Goal: Task Accomplishment & Management: Manage account settings

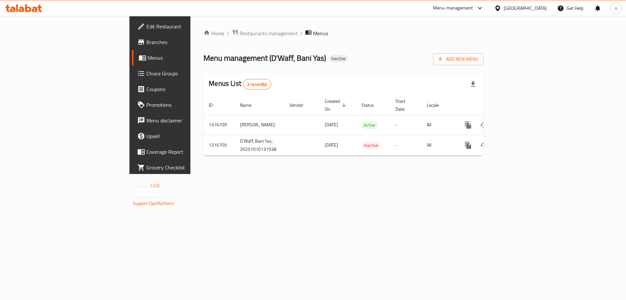
click at [450, 70] on div "Home / Restaurants management / Menus Menu management ( D'Waff, Bani Yas ) Inac…" at bounding box center [344, 95] width 280 height 132
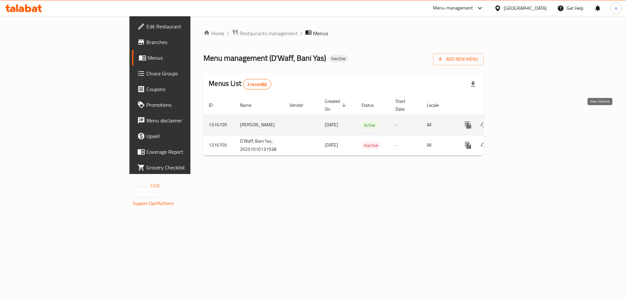
click at [519, 121] on icon "enhanced table" at bounding box center [515, 125] width 8 height 8
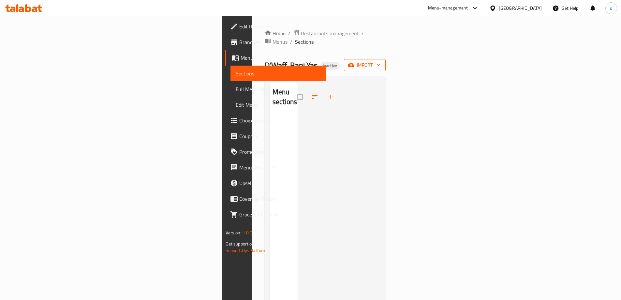
click at [382, 62] on icon "button" at bounding box center [378, 65] width 7 height 7
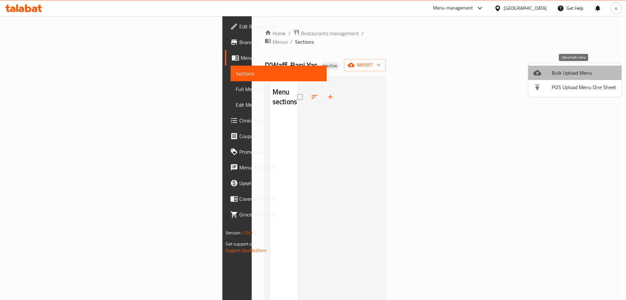
click at [581, 72] on span "Bulk Upload Menu" at bounding box center [584, 73] width 65 height 8
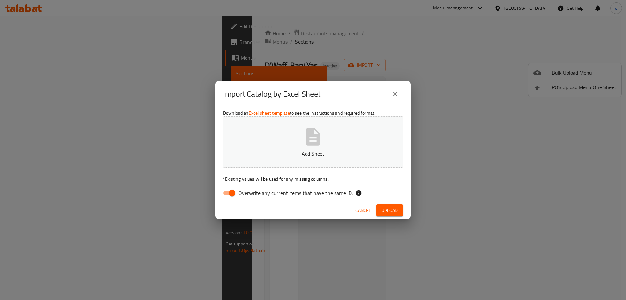
click at [232, 189] on input "Overwrite any current items that have the same ID." at bounding box center [232, 193] width 37 height 12
checkbox input "false"
click at [386, 207] on span "Upload" at bounding box center [390, 210] width 16 height 8
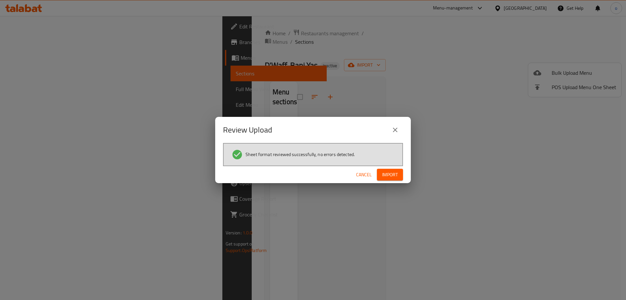
click at [392, 168] on div "Cancel Import" at bounding box center [313, 174] width 196 height 17
click at [392, 175] on span "Import" at bounding box center [390, 175] width 16 height 8
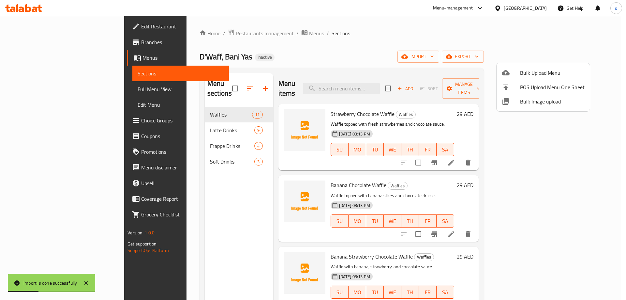
click at [345, 59] on div at bounding box center [313, 150] width 626 height 300
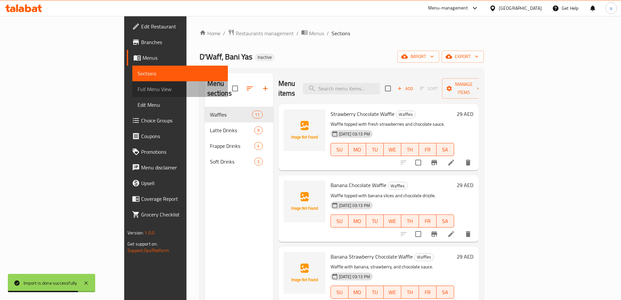
click at [138, 92] on span "Full Menu View" at bounding box center [180, 89] width 85 height 8
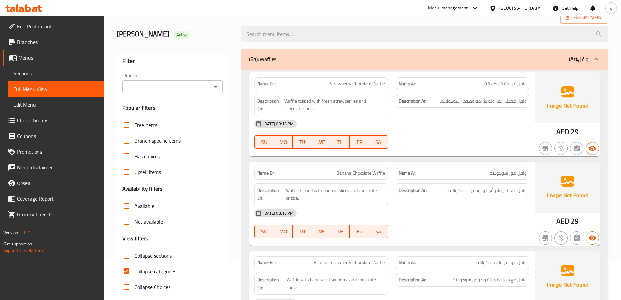
scroll to position [65, 0]
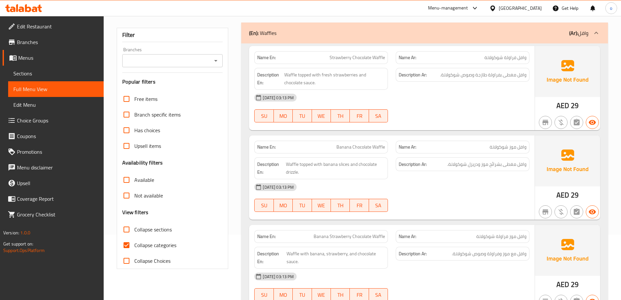
click at [143, 245] on span "Collapse categories" at bounding box center [155, 245] width 42 height 8
click at [134, 245] on input "Collapse categories" at bounding box center [127, 245] width 16 height 16
checkbox input "false"
click at [36, 75] on span "Sections" at bounding box center [55, 73] width 85 height 8
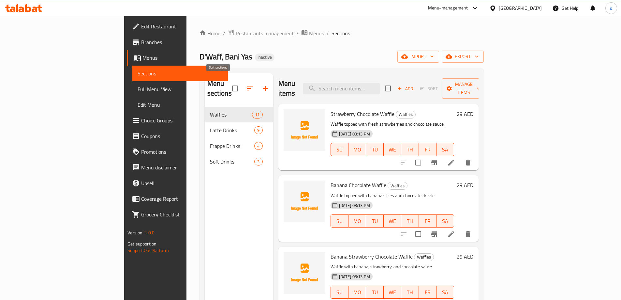
click at [247, 86] on icon "button" at bounding box center [250, 88] width 6 height 4
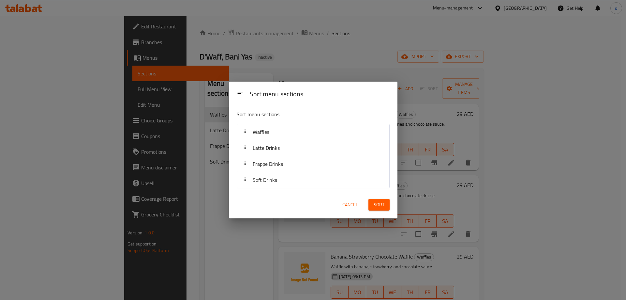
click at [202, 156] on div "Sort menu sections Sort menu sections Waffles Latte Drinks Frappe Drinks Soft D…" at bounding box center [313, 150] width 626 height 300
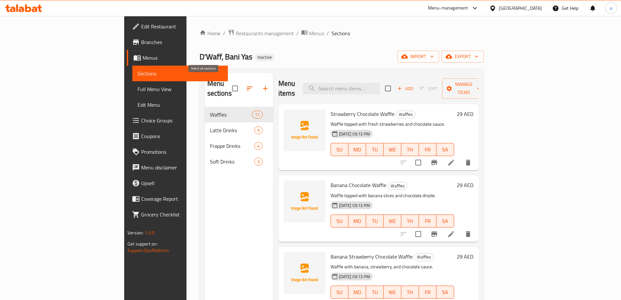
click at [228, 89] on input "checkbox" at bounding box center [235, 89] width 14 height 14
checkbox input "true"
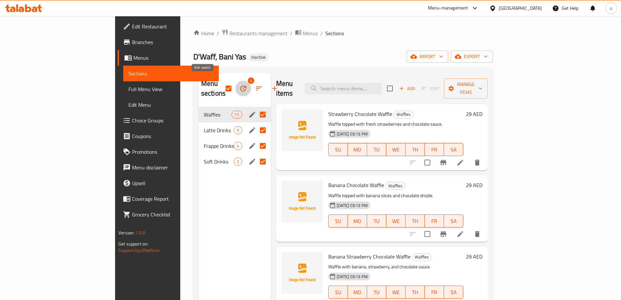
click at [239, 84] on icon "button" at bounding box center [243, 88] width 8 height 8
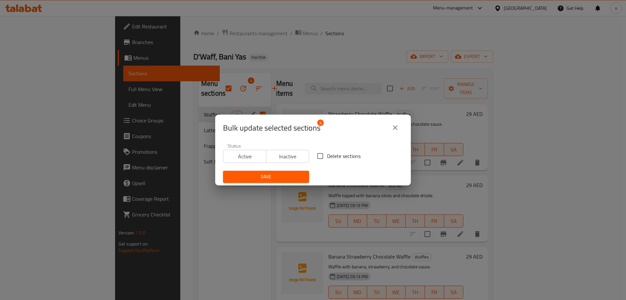
click at [323, 157] on input "Delete sections" at bounding box center [320, 156] width 14 height 14
checkbox input "true"
click at [278, 176] on span "Save" at bounding box center [266, 177] width 76 height 8
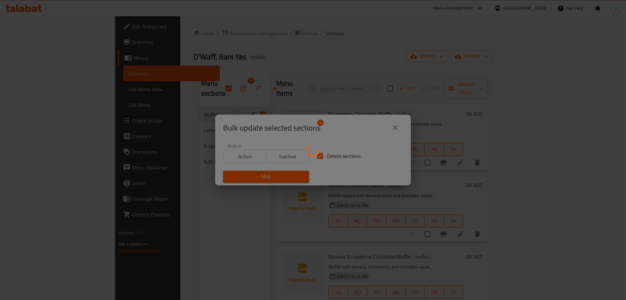
checkbox input "false"
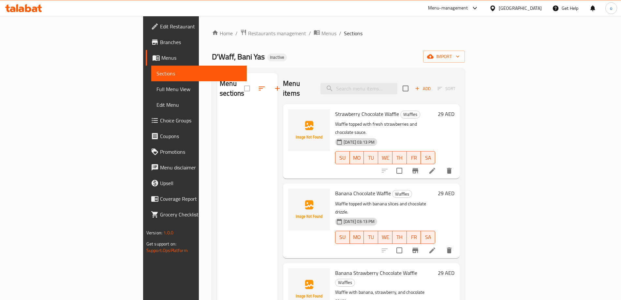
click at [161, 55] on span "Menus" at bounding box center [201, 58] width 80 height 8
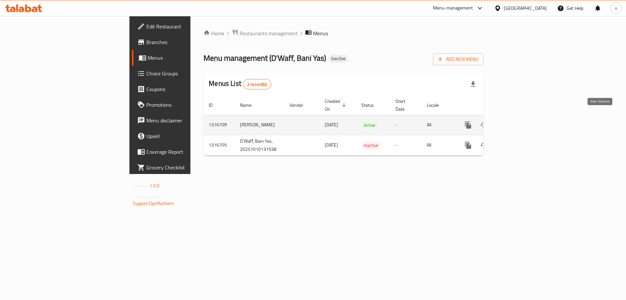
click at [519, 121] on icon "enhanced table" at bounding box center [515, 125] width 8 height 8
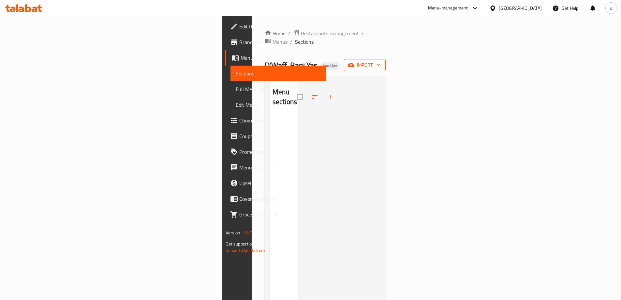
click at [355, 63] on icon "button" at bounding box center [351, 65] width 7 height 4
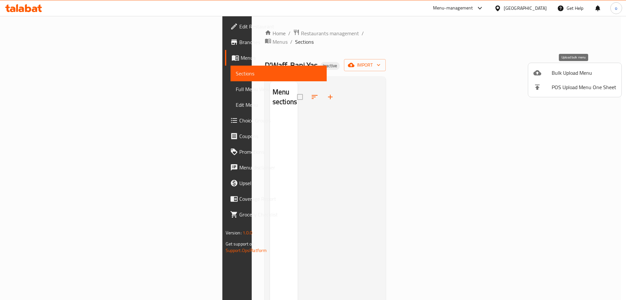
click at [561, 69] on span "Bulk Upload Menu" at bounding box center [584, 73] width 65 height 8
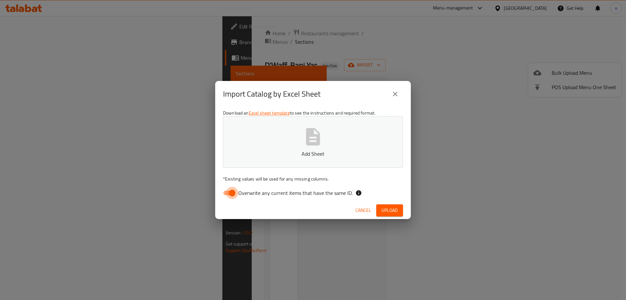
click at [231, 190] on input "Overwrite any current items that have the same ID." at bounding box center [232, 193] width 37 height 12
checkbox input "false"
click at [401, 208] on button "Upload" at bounding box center [389, 210] width 27 height 12
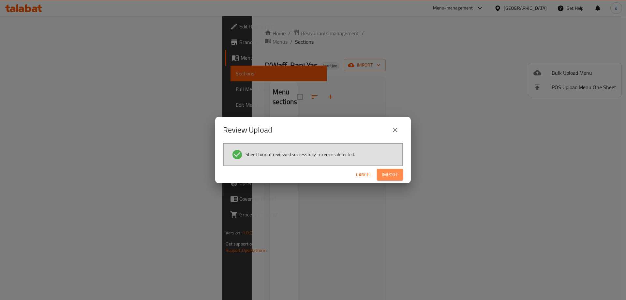
click at [390, 174] on span "Import" at bounding box center [390, 175] width 16 height 8
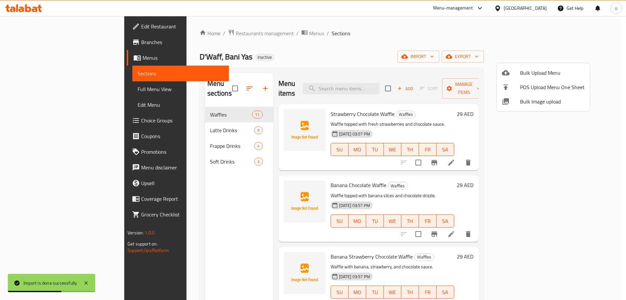
click at [39, 92] on div at bounding box center [313, 150] width 626 height 300
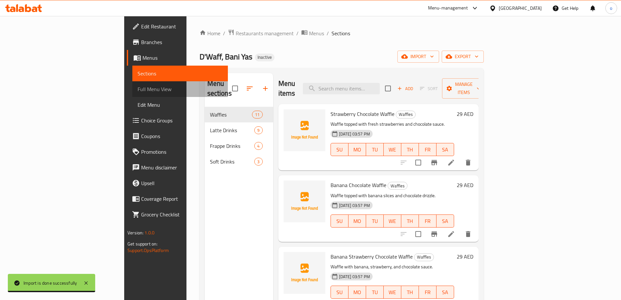
click at [138, 86] on span "Full Menu View" at bounding box center [180, 89] width 85 height 8
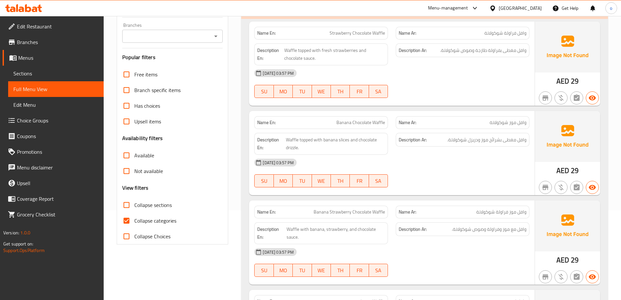
scroll to position [98, 0]
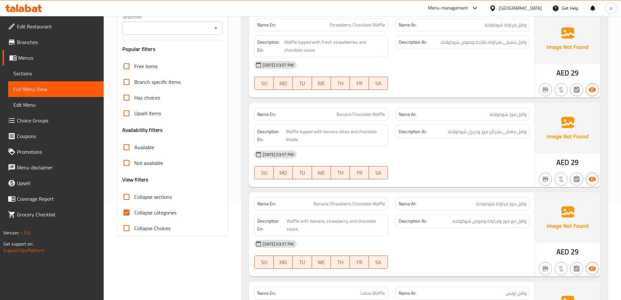
click at [135, 196] on span "Collapse sections" at bounding box center [153, 197] width 38 height 8
click at [134, 196] on input "Collapse sections" at bounding box center [127, 197] width 16 height 16
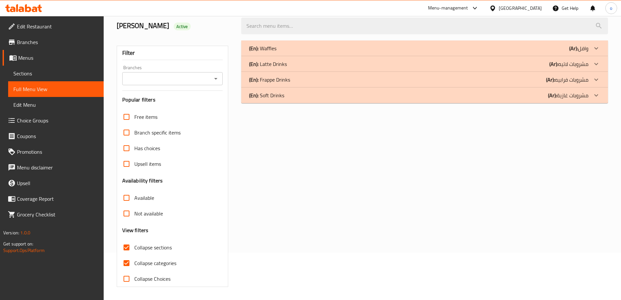
scroll to position [47, 0]
click at [134, 247] on input "Collapse sections" at bounding box center [127, 247] width 16 height 16
checkbox input "false"
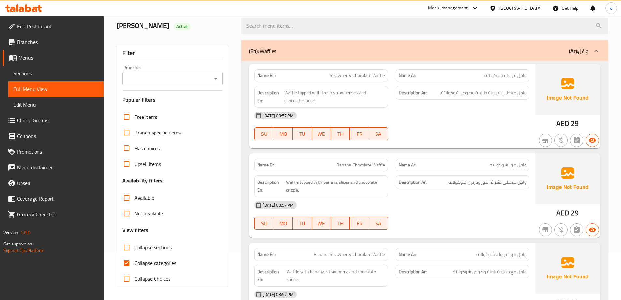
scroll to position [98, 0]
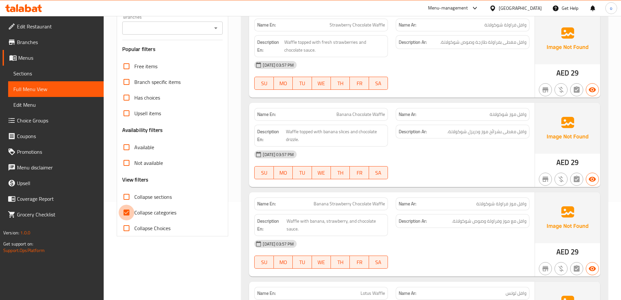
click at [133, 210] on input "Collapse categories" at bounding box center [127, 212] width 16 height 16
checkbox input "false"
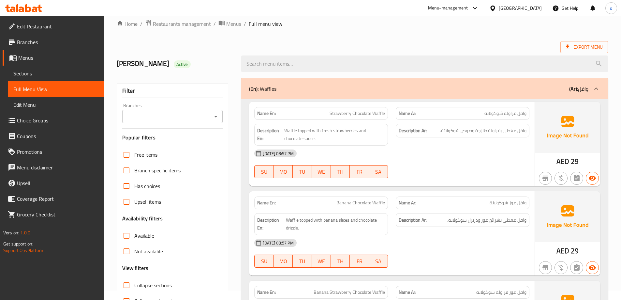
scroll to position [0, 0]
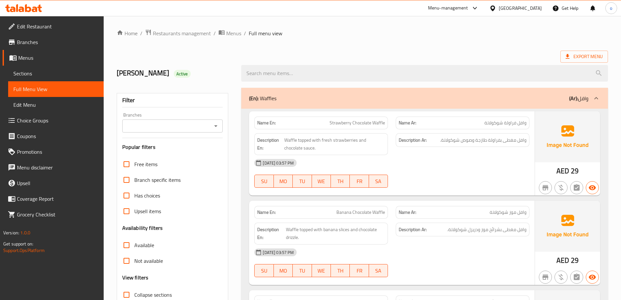
click at [415, 53] on div "Export Menu" at bounding box center [362, 57] width 491 height 12
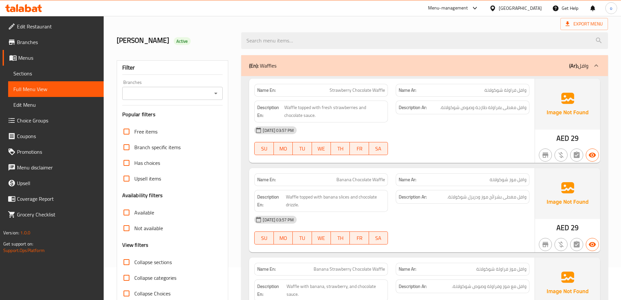
scroll to position [65, 0]
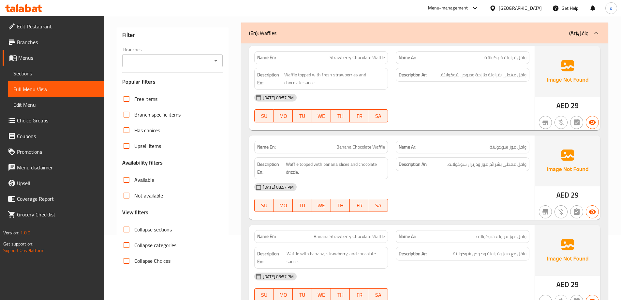
click at [495, 36] on div "(En): Waffles (Ar): وافل" at bounding box center [419, 33] width 340 height 8
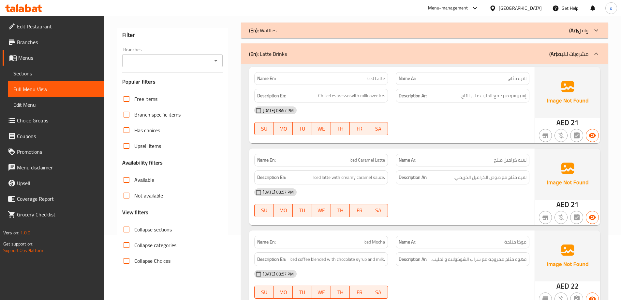
click at [495, 36] on div "(En): Waffles (Ar): وافل" at bounding box center [424, 31] width 367 height 16
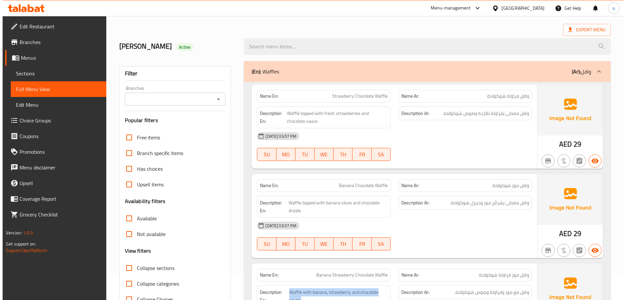
scroll to position [0, 0]
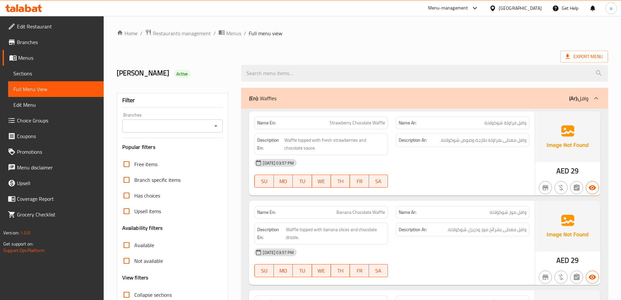
click at [569, 56] on icon at bounding box center [568, 56] width 4 height 5
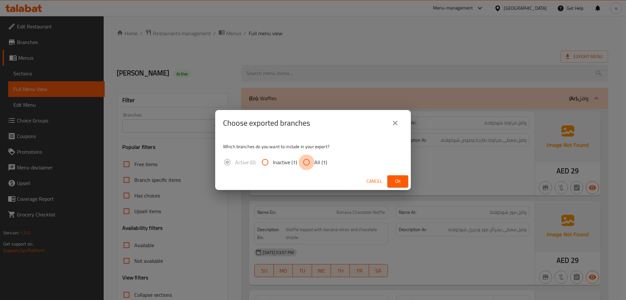
click at [307, 160] on input "All (1)" at bounding box center [307, 162] width 16 height 16
radio input "true"
click at [402, 180] on span "Ok" at bounding box center [398, 181] width 10 height 8
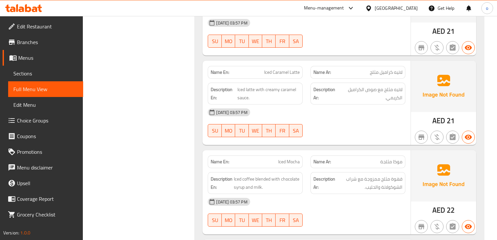
scroll to position [1187, 0]
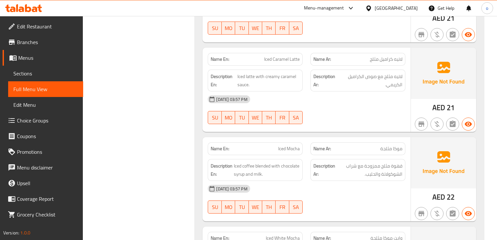
click at [287, 145] on span "Iced Mocha" at bounding box center [289, 148] width 22 height 7
copy span "Iced Mocha"
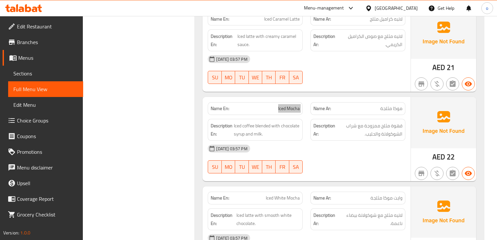
scroll to position [1239, 0]
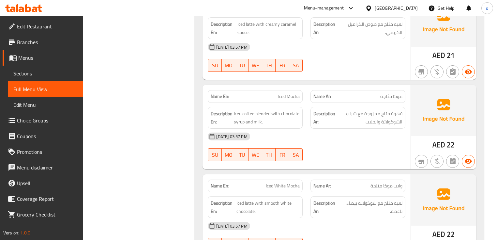
click at [335, 158] on div at bounding box center [358, 161] width 103 height 8
click at [281, 182] on span "Iced White Mocha" at bounding box center [283, 185] width 34 height 7
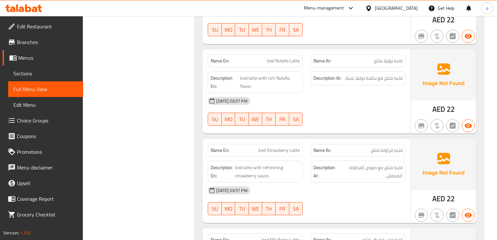
scroll to position [1552, 0]
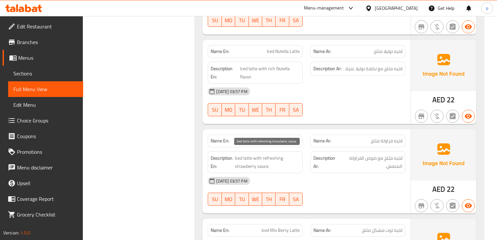
click at [239, 154] on span "Iced latte with refreshing strawberry sauce." at bounding box center [267, 162] width 65 height 16
click at [249, 154] on span "Iced latte with refreshing strawberry sauce." at bounding box center [267, 162] width 65 height 16
click at [258, 154] on span "Iced latte with refreshing strawberry sauce." at bounding box center [267, 162] width 65 height 16
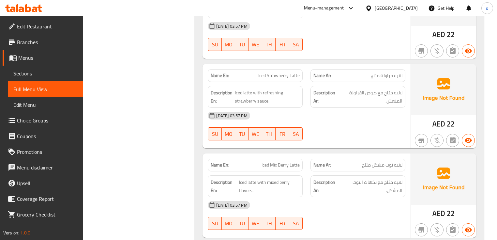
scroll to position [1631, 0]
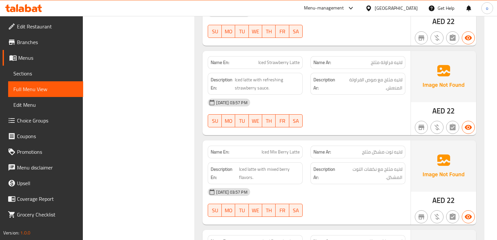
click at [399, 148] on span "لاتيه توت مشكل مثلج" at bounding box center [382, 151] width 40 height 7
click at [272, 148] on span "Iced Mix Berry Latte" at bounding box center [281, 151] width 38 height 7
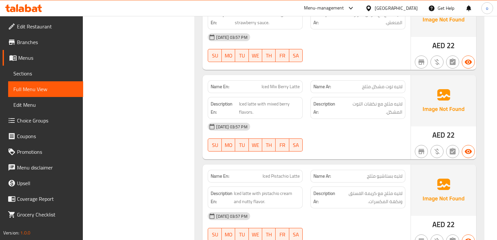
scroll to position [1709, 0]
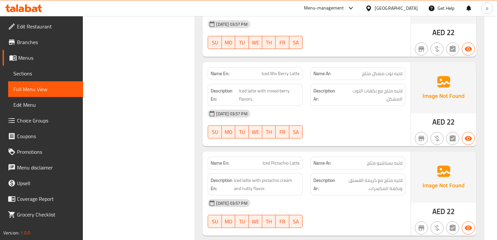
click at [394, 159] on span "لاتيه بستاشيو مثلج" at bounding box center [385, 162] width 36 height 7
click at [248, 185] on span "Iced latte with pistachio cream and nutty flavor." at bounding box center [267, 184] width 66 height 16
click at [246, 181] on span "Iced latte with pistachio cream and nutty flavor." at bounding box center [267, 184] width 66 height 16
click at [248, 182] on span "Iced latte with pistachio cream and nutty flavor." at bounding box center [267, 184] width 66 height 16
click at [258, 181] on span "Iced latte with pistachio cream and nutty flavor." at bounding box center [267, 184] width 66 height 16
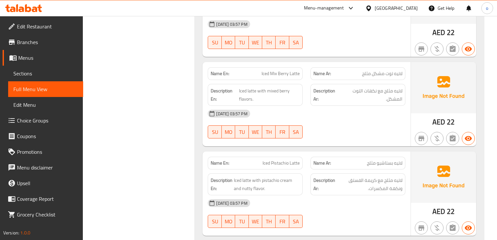
click at [292, 160] on span "Iced Pistachio Latte" at bounding box center [281, 162] width 37 height 7
click at [292, 159] on span "Iced Pistachio Latte" at bounding box center [281, 162] width 37 height 7
copy span "Iced Pistachio Latte"
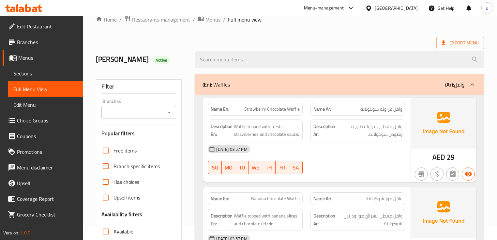
scroll to position [0, 0]
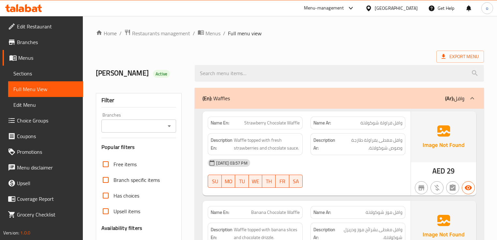
click at [376, 38] on ol "Home / Restaurants management / Menus / Full menu view" at bounding box center [290, 33] width 388 height 8
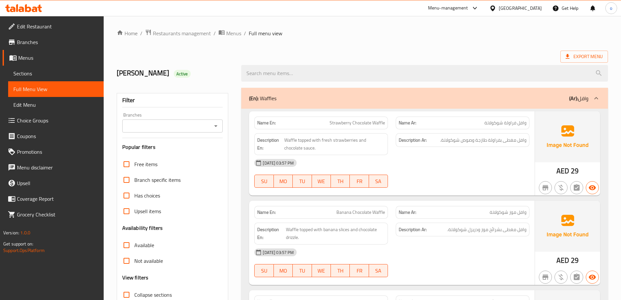
click at [59, 68] on link "Sections" at bounding box center [56, 74] width 96 height 16
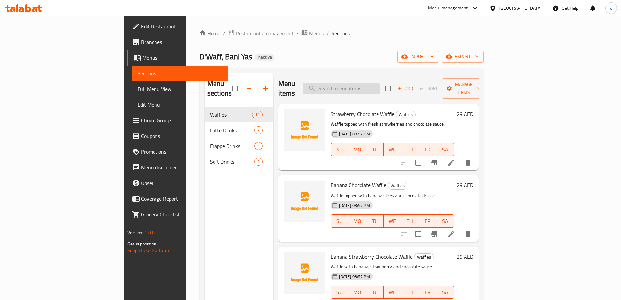
click at [367, 86] on input "search" at bounding box center [341, 88] width 77 height 11
paste input "Kitkat Choco Waffle"
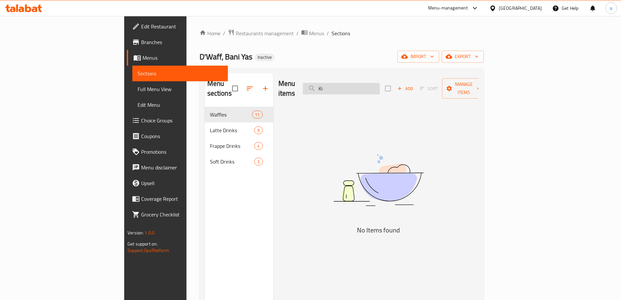
type input "K"
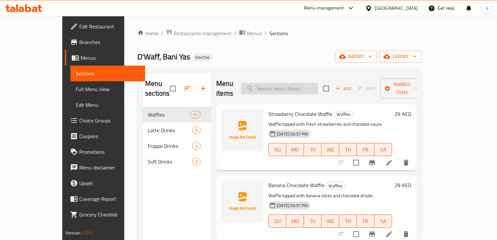
click at [315, 84] on input "search" at bounding box center [279, 88] width 77 height 11
paste input "Iced Mocha"
type input "Iced Mocha"
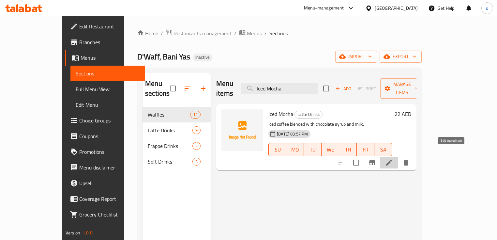
click at [393, 159] on icon at bounding box center [389, 163] width 8 height 8
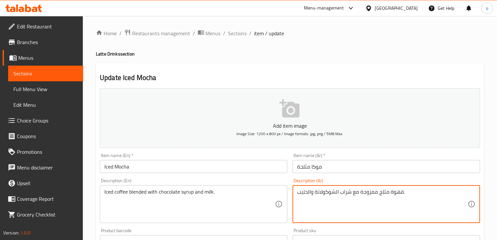
click at [379, 191] on textarea "قهوة مثلج ممزوجة مع شراب الشوكولاتة والحليب." at bounding box center [382, 204] width 171 height 31
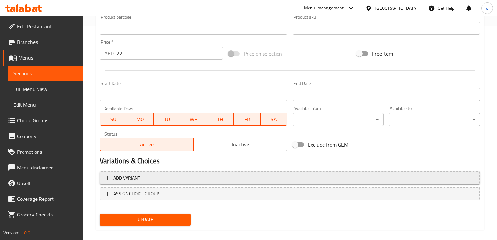
scroll to position [221, 0]
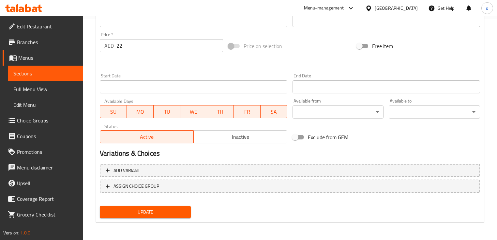
type textarea "قهوة مثلجة ممزوجة مع شراب الشوكولاتة والحليب."
click at [179, 209] on span "Update" at bounding box center [145, 212] width 81 height 8
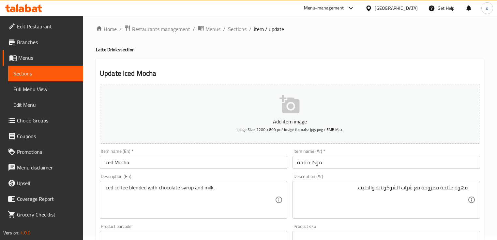
scroll to position [0, 0]
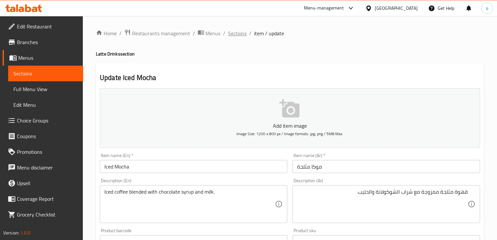
click at [230, 35] on span "Sections" at bounding box center [237, 33] width 19 height 8
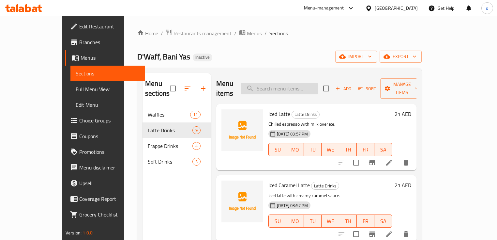
click at [318, 83] on input "search" at bounding box center [279, 88] width 77 height 11
paste input "Iced Pistachio Latte"
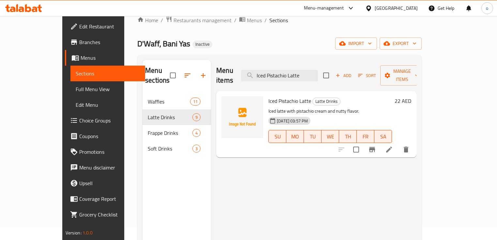
scroll to position [26, 0]
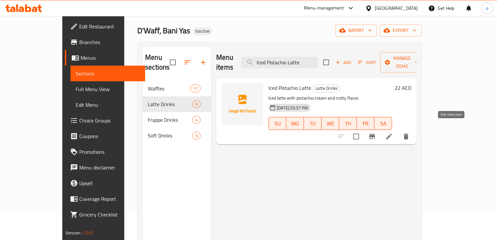
type input "Iced Pistachio Latte"
click at [392, 133] on icon at bounding box center [389, 136] width 6 height 6
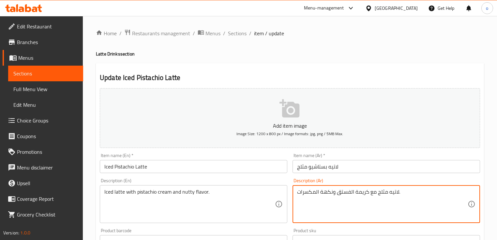
click at [302, 192] on textarea "لاتيه مثلج مع كريمة الفستق ونكهة المكسرات." at bounding box center [382, 204] width 171 height 31
click at [389, 191] on textarea "لاتيه مثلج مع كريمة الفستق ونكهة ." at bounding box center [382, 204] width 171 height 31
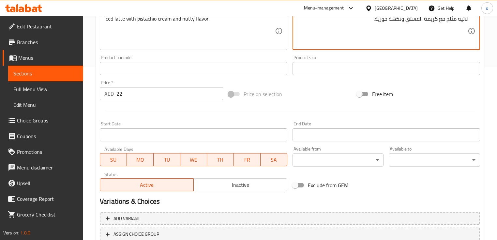
scroll to position [209, 0]
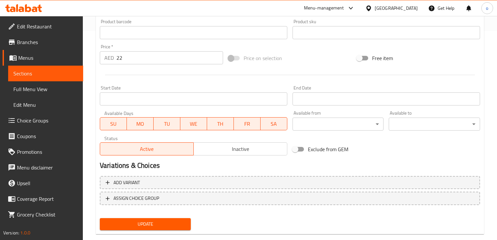
type textarea "لاتيه مثلج مع كريمة الفستق ونكهة جوزية."
click at [174, 222] on span "Update" at bounding box center [145, 224] width 81 height 8
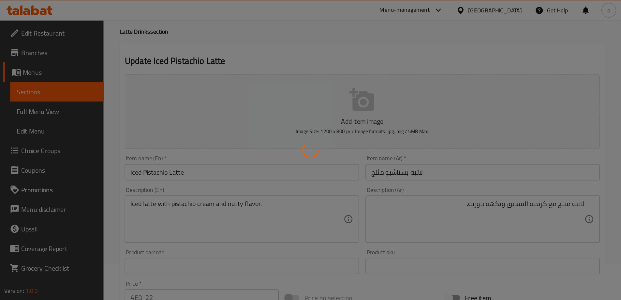
scroll to position [0, 0]
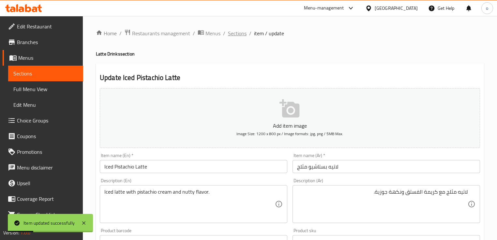
click at [233, 35] on span "Sections" at bounding box center [237, 33] width 19 height 8
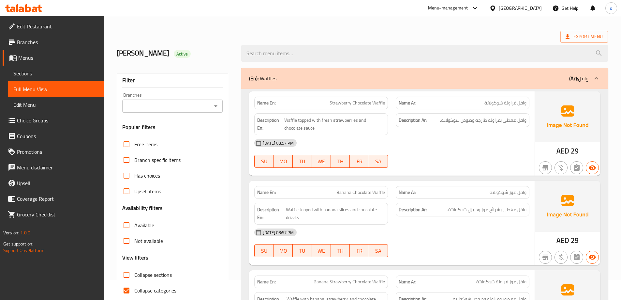
scroll to position [65, 0]
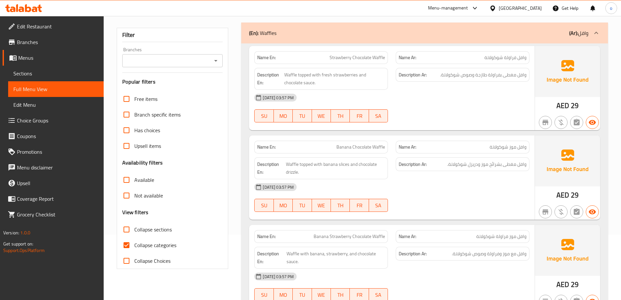
click at [158, 239] on span "Collapse categories" at bounding box center [155, 245] width 42 height 8
click at [134, 239] on input "Collapse categories" at bounding box center [127, 245] width 16 height 16
checkbox input "false"
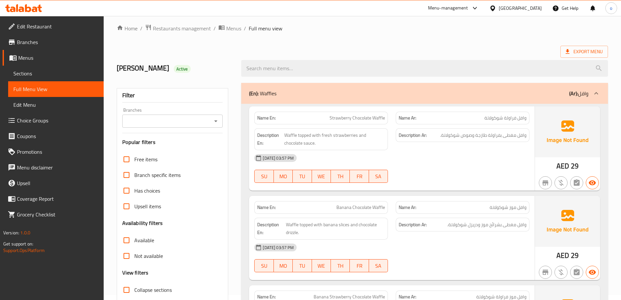
scroll to position [0, 0]
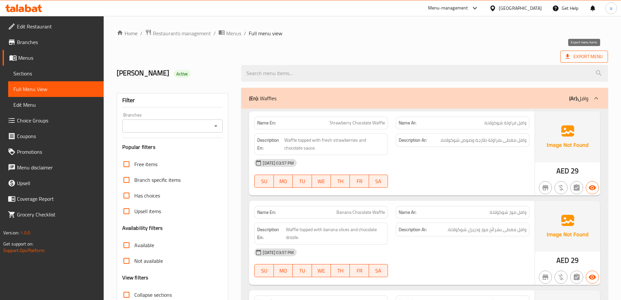
click at [497, 54] on span "Export Menu" at bounding box center [584, 57] width 37 height 8
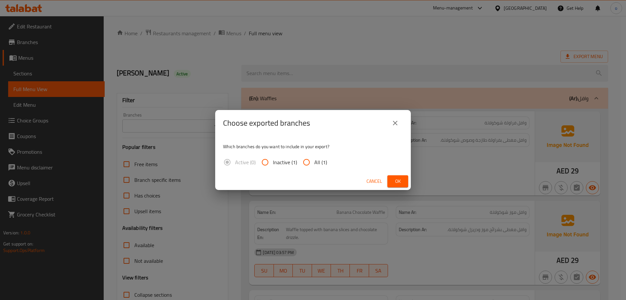
click at [319, 165] on span "All (1)" at bounding box center [320, 162] width 13 height 8
click at [314, 165] on input "All (1)" at bounding box center [307, 162] width 16 height 16
radio input "true"
click at [388, 183] on button "Ok" at bounding box center [397, 181] width 21 height 12
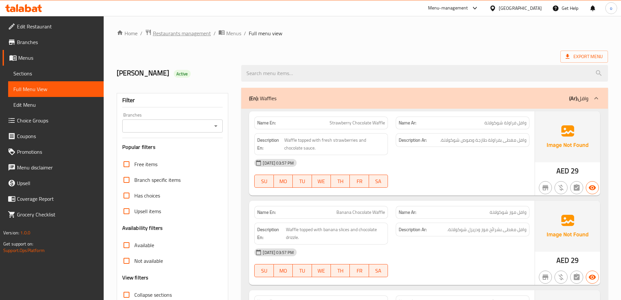
click at [184, 35] on span "Restaurants management" at bounding box center [182, 33] width 58 height 8
